Goal: Communication & Community: Answer question/provide support

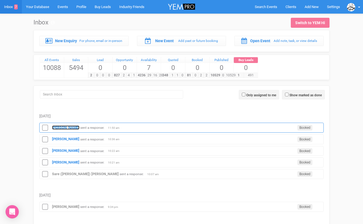
click at [65, 125] on strong "[PERSON_NAME]" at bounding box center [65, 127] width 27 height 4
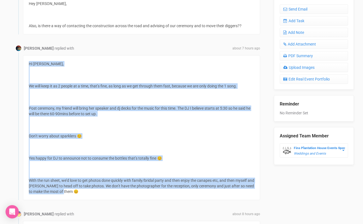
scroll to position [247, 0]
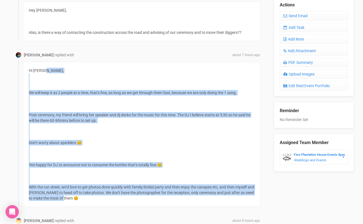
drag, startPoint x: 78, startPoint y: 85, endPoint x: 36, endPoint y: 64, distance: 46.8
click at [36, 64] on div "Hi Morgan, We will keep it as 2 people at a time, that’s fine, as long as we ge…" at bounding box center [141, 134] width 237 height 145
copy div "Hi Morgan, We will keep it as 2 people at a time, that’s fine, as long as we ge…"
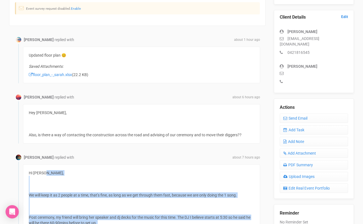
scroll to position [144, 0]
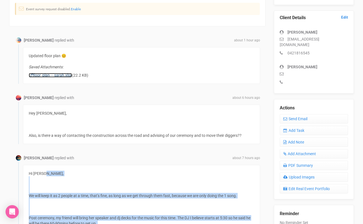
click at [60, 75] on link "floor_plan_-_sarah.xlsx" at bounding box center [50, 75] width 43 height 4
click at [288, 114] on link "Send Email" at bounding box center [314, 118] width 68 height 9
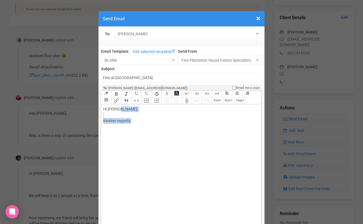
drag, startPoint x: 136, startPoint y: 120, endPoint x: 119, endPoint y: 110, distance: 19.7
click at [119, 110] on div "Hi [PERSON_NAME], Kindest regards," at bounding box center [180, 120] width 154 height 29
type trix-editor "<div>Hi [PERSON_NAME];<br><br><br></div>"
click at [259, 16] on span "×" at bounding box center [259, 18] width 4 height 9
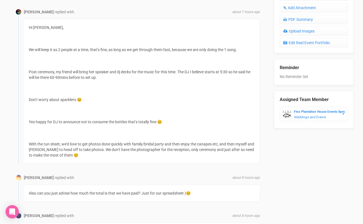
scroll to position [276, 0]
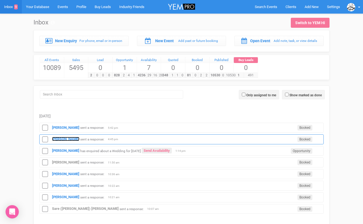
click at [62, 139] on strong "[PERSON_NAME]" at bounding box center [65, 139] width 27 height 4
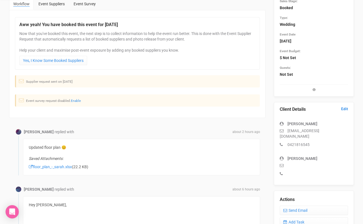
scroll to position [52, 0]
click at [68, 166] on link "floor_plan_-_sarah.xlsx" at bounding box center [50, 167] width 43 height 4
click at [297, 206] on link "Send Email" at bounding box center [314, 210] width 68 height 9
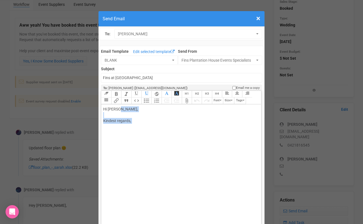
drag, startPoint x: 135, startPoint y: 124, endPoint x: 120, endPoint y: 110, distance: 21.0
click at [120, 110] on div "Hi [PERSON_NAME], Kindest regards," at bounding box center [180, 120] width 154 height 29
paste trix-editor "<lo><ip><dolo sitam="consectetu-adipi: eli(600, 205, 150); sedd-eiusmo: Tempor,…"
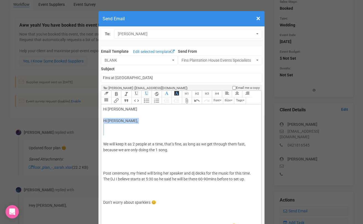
drag, startPoint x: 110, startPoint y: 138, endPoint x: 102, endPoint y: 121, distance: 18.5
click at [102, 121] on trix-editor "Hi [PERSON_NAME] Hi [PERSON_NAME], We will keep it as 2 people at a time, that’…" at bounding box center [181, 171] width 160 height 134
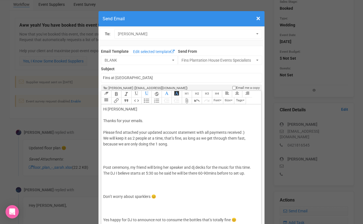
click at [253, 132] on div "Hi [PERSON_NAME] Thanks for your emails. Please find attached your updated acco…" at bounding box center [180, 187] width 154 height 163
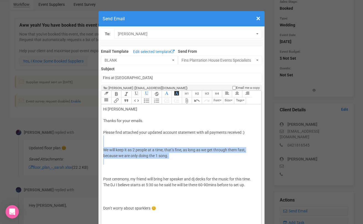
drag, startPoint x: 114, startPoint y: 170, endPoint x: 103, endPoint y: 147, distance: 25.7
click at [103, 147] on trix-editor "Hi [PERSON_NAME] Thanks for your emails. Please find attached your updated acco…" at bounding box center [181, 171] width 160 height 134
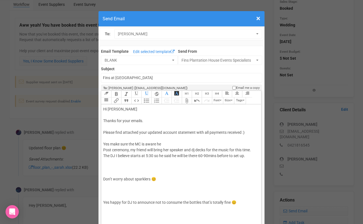
click at [143, 145] on span "Thanks for your emails. Please find attached your updated account statement wit…" at bounding box center [174, 132] width 142 height 28
click at [212, 142] on span "Thanks for your emails. Please find attached your updated account statement wit…" at bounding box center [174, 132] width 142 height 28
click at [230, 142] on span "Thanks for your emails. Please find attached your updated account statement wit…" at bounding box center [176, 132] width 147 height 28
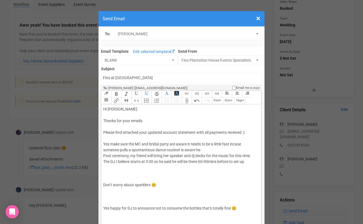
click at [204, 151] on div "Hi [PERSON_NAME] Thanks for your emails. Please find attached your updated acco…" at bounding box center [180, 181] width 154 height 151
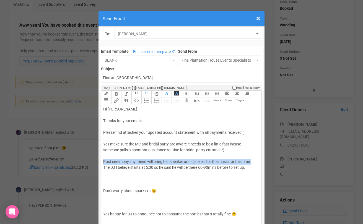
drag, startPoint x: 254, startPoint y: 161, endPoint x: 104, endPoint y: 160, distance: 150.1
click at [104, 160] on div "Hi [PERSON_NAME] Thanks for your emails. Please find attached your updated acco…" at bounding box center [180, 184] width 154 height 157
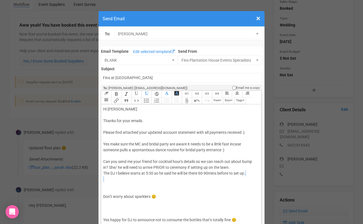
drag, startPoint x: 123, startPoint y: 183, endPoint x: 117, endPoint y: 178, distance: 8.2
click at [117, 178] on div "Hi [PERSON_NAME] Thanks for your emails. Please find attached your updated acco…" at bounding box center [180, 187] width 154 height 163
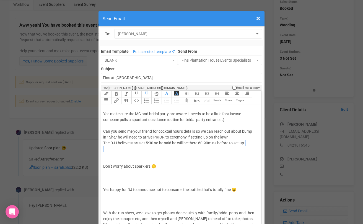
scroll to position [33, 0]
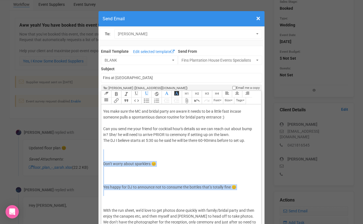
drag, startPoint x: 130, startPoint y: 199, endPoint x: 111, endPoint y: 158, distance: 45.8
click at [111, 158] on div "Hi [PERSON_NAME] Thanks for your emails. Please find attached your updated acco…" at bounding box center [180, 154] width 154 height 163
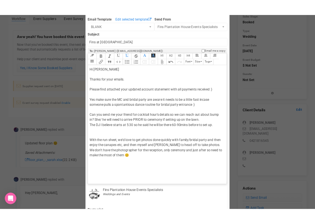
scroll to position [43, 0]
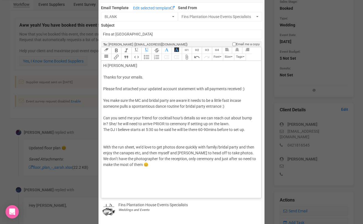
click at [126, 177] on trix-editor "Hi [PERSON_NAME] Thanks for your emails. Please find attached your updated acco…" at bounding box center [181, 128] width 160 height 134
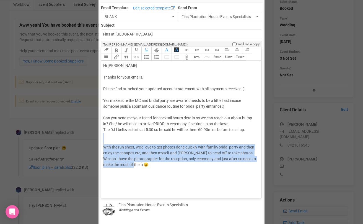
drag, startPoint x: 145, startPoint y: 165, endPoint x: 118, endPoint y: 143, distance: 34.3
click at [118, 143] on div "Hi [PERSON_NAME] Thanks for your emails. Please find attached your updated acco…" at bounding box center [180, 121] width 154 height 116
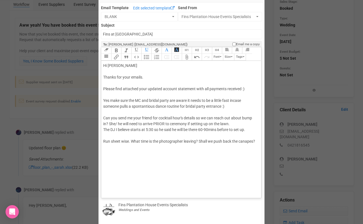
click at [123, 152] on div "Hi [PERSON_NAME] Thanks for your emails. Please find attached your updated acco…" at bounding box center [180, 109] width 154 height 93
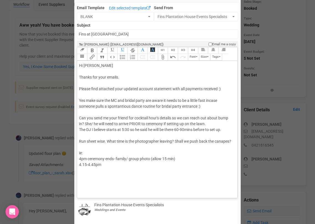
click at [88, 163] on div "Hi [PERSON_NAME] Thanks for your emails. Please find attached your updated acco…" at bounding box center [156, 115] width 154 height 105
click at [102, 163] on div "Hi [PERSON_NAME] Thanks for your emails. Please find attached your updated acco…" at bounding box center [156, 115] width 154 height 105
click at [112, 163] on div "Hi [PERSON_NAME] Thanks for your emails. Please find attached your updated acco…" at bounding box center [156, 115] width 154 height 105
click at [86, 170] on div "Hi [PERSON_NAME] Thanks for your emails. Please find attached your updated acco…" at bounding box center [156, 118] width 154 height 111
click at [104, 170] on div "Hi [PERSON_NAME] Thanks for your emails. Please find attached your updated acco…" at bounding box center [156, 118] width 154 height 111
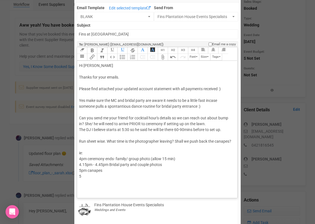
click at [79, 170] on div "Hi [PERSON_NAME] Thanks for your emails. Please find attached your updated acco…" at bounding box center [156, 121] width 154 height 116
click at [90, 177] on div "Hi [PERSON_NAME] Thanks for your emails. Please find attached your updated acco…" at bounding box center [156, 121] width 154 height 116
click at [234, 141] on trix-editor "Hi [PERSON_NAME] Thanks for your emails. Please find attached your updated acco…" at bounding box center [157, 128] width 160 height 134
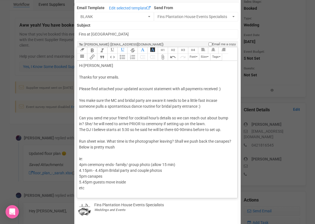
click at [91, 147] on span "Run sheet wise. What time is the photographer leaving? Shall we push back the c…" at bounding box center [155, 144] width 152 height 10
click at [125, 146] on span "Run sheet wise. What time is the photographer leaving? Shall we push back the c…" at bounding box center [155, 144] width 152 height 10
click at [131, 147] on div "Hi [PERSON_NAME] Thanks for your emails. Please find attached your updated acco…" at bounding box center [156, 127] width 154 height 128
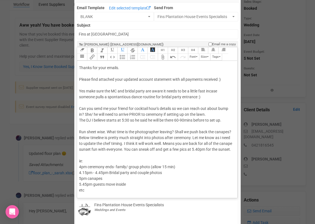
scroll to position [15, 0]
click at [107, 190] on div "Hi [PERSON_NAME] Thanks for your emails. Please find attached your updated acco…" at bounding box center [156, 123] width 154 height 140
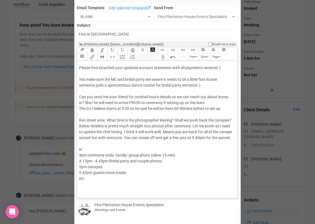
scroll to position [25, 0]
drag, startPoint x: 225, startPoint y: 105, endPoint x: 76, endPoint y: 104, distance: 149.3
click at [76, 104] on div "Email Template Edit selected template BLANK To Clients BLANK Bridal Suite BYO A…" at bounding box center [157, 198] width 164 height 392
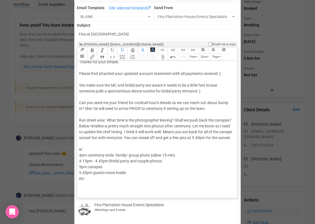
click at [94, 100] on span "Can you send me your friend for cocktail hour's details so we can reach out abo…" at bounding box center [153, 105] width 149 height 10
click at [140, 100] on span "Can you please send me your friend for cocktail hour's details so we can reach …" at bounding box center [154, 105] width 150 height 10
click at [107, 101] on span "Can you please send me your friend (DJ) for cocktail hour's details so we can r…" at bounding box center [153, 105] width 148 height 10
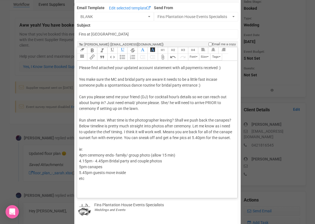
click at [142, 108] on div "Hi [PERSON_NAME] Thanks for your emails. Please find attached your updated acco…" at bounding box center [156, 117] width 154 height 151
click at [81, 189] on div "Hi [PERSON_NAME] Thanks for your emails. Please find attached your updated acco…" at bounding box center [156, 117] width 154 height 151
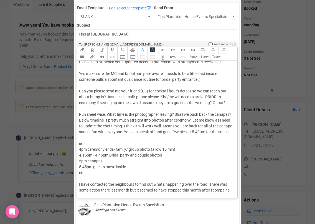
scroll to position [36, 0]
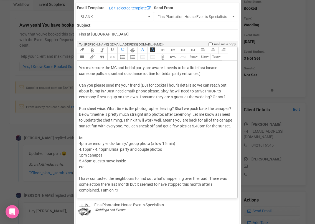
click at [125, 193] on div "Hi [PERSON_NAME] Thanks for your emails. Please find attached your updated acco…" at bounding box center [156, 111] width 154 height 163
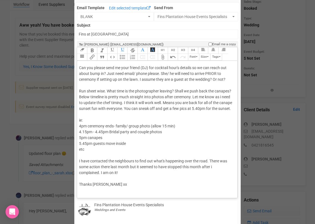
scroll to position [59, 0]
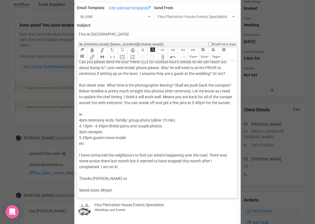
click at [105, 192] on div "Hi [PERSON_NAME] Thanks for your emails. Please find attached your updated acco…" at bounding box center [156, 100] width 154 height 186
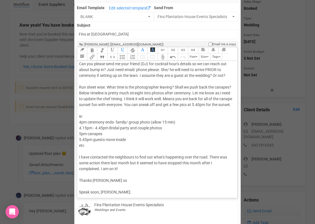
scroll to position [55, 0]
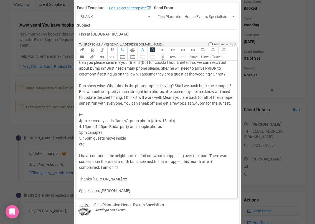
click at [111, 185] on div "Hi [PERSON_NAME] Thanks for your emails. Please find attached your updated acco…" at bounding box center [156, 100] width 154 height 186
type trix-editor "<div>Hi [PERSON_NAME] <br><br><span style="font-family: Roboto, Helvetica, Aria…"
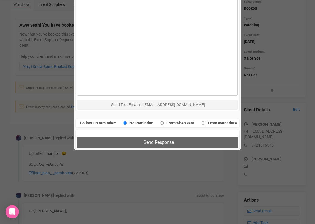
scroll to position [330, 0]
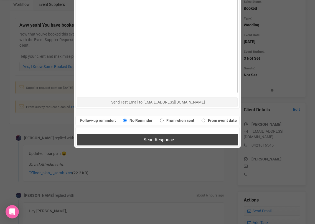
click at [132, 141] on button "Send Response" at bounding box center [157, 139] width 161 height 11
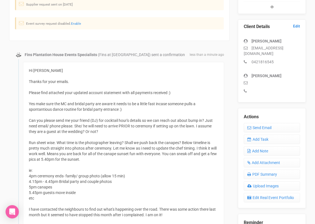
scroll to position [147, 0]
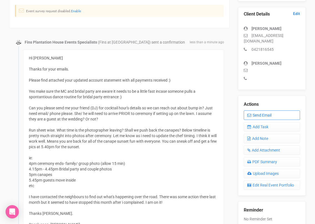
click at [253, 110] on link "Send Email" at bounding box center [272, 114] width 56 height 9
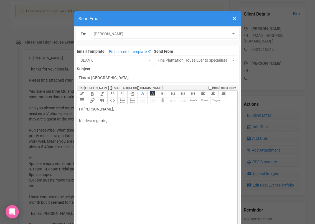
click at [95, 109] on div "Hi [PERSON_NAME], Kindest regards," at bounding box center [156, 120] width 154 height 29
drag, startPoint x: 108, startPoint y: 123, endPoint x: 95, endPoint y: 109, distance: 18.8
click at [95, 109] on div "Hi [PERSON_NAME], Kindest regards," at bounding box center [156, 120] width 154 height 29
type trix-editor "<div>Hi [PERSON_NAME]<br>Statement attached.<br>M x&nbsp;<br><br><br><br><br></…"
click at [85, 102] on trix-toolbar "Link Unlink Bold Italic Strikethrough H1 H2 H3 H4 Link Quote Code Bullets Numbe…" at bounding box center [157, 98] width 160 height 14
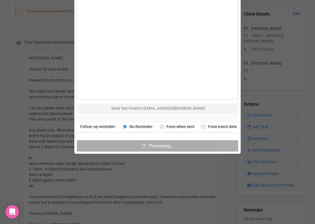
scroll to position [335, 0]
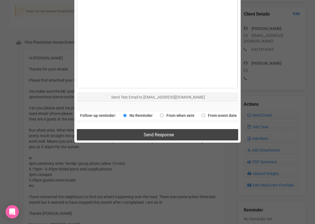
click at [129, 135] on button "Send Response" at bounding box center [157, 134] width 161 height 11
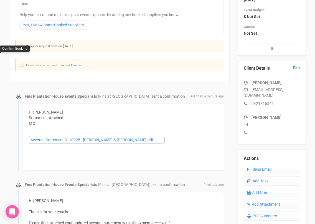
scroll to position [0, 0]
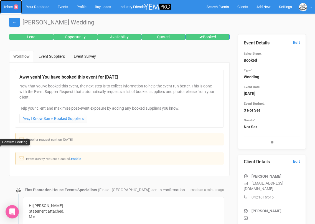
click at [9, 5] on link "Inbox 8" at bounding box center [11, 7] width 22 height 14
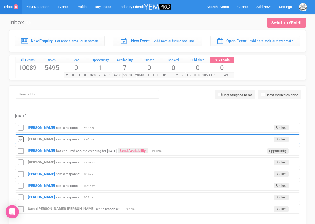
click at [23, 139] on icon at bounding box center [21, 139] width 8 height 7
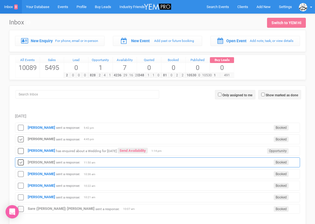
click at [22, 162] on icon at bounding box center [21, 162] width 8 height 7
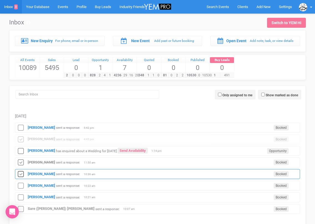
click at [21, 173] on icon at bounding box center [21, 173] width 8 height 7
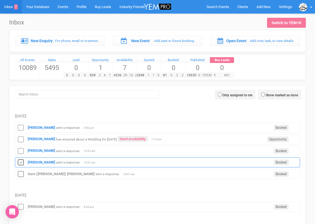
click at [21, 165] on icon at bounding box center [21, 162] width 8 height 7
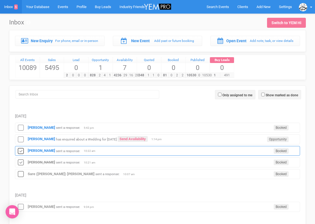
click at [21, 151] on icon at bounding box center [21, 150] width 8 height 7
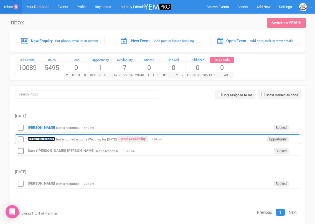
click at [33, 140] on strong "[PERSON_NAME]" at bounding box center [41, 139] width 27 height 4
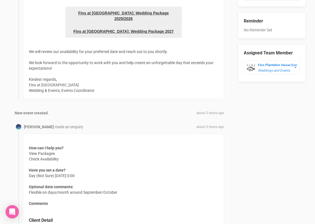
scroll to position [307, 0]
